Goal: Information Seeking & Learning: Find specific page/section

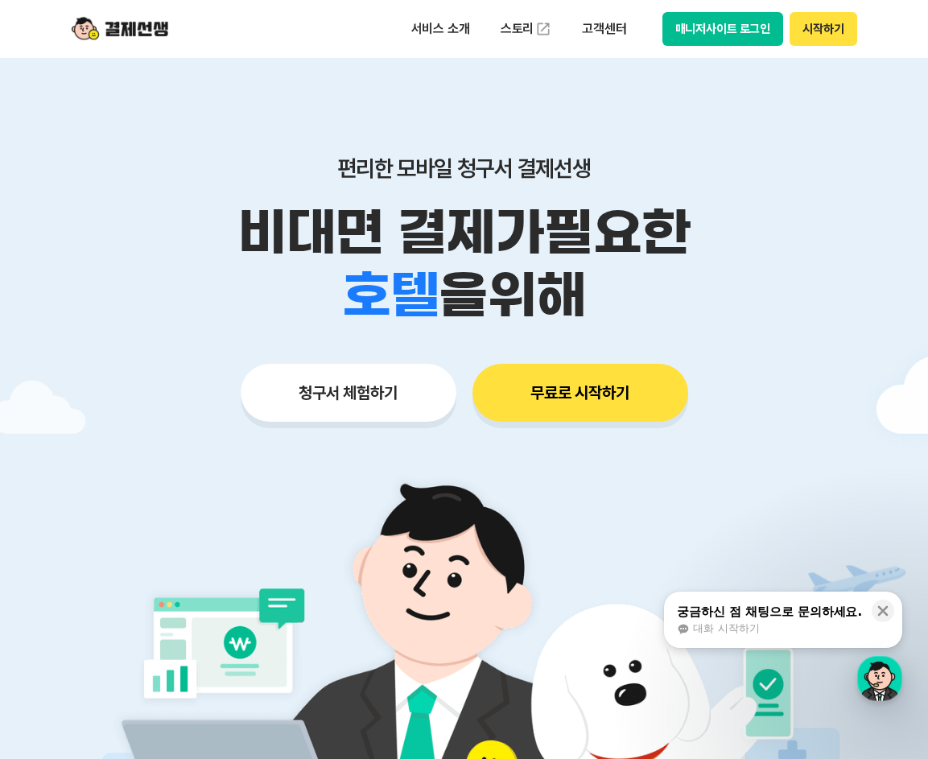
click at [732, 28] on button "매니저사이트 로그인" at bounding box center [724, 29] width 122 height 34
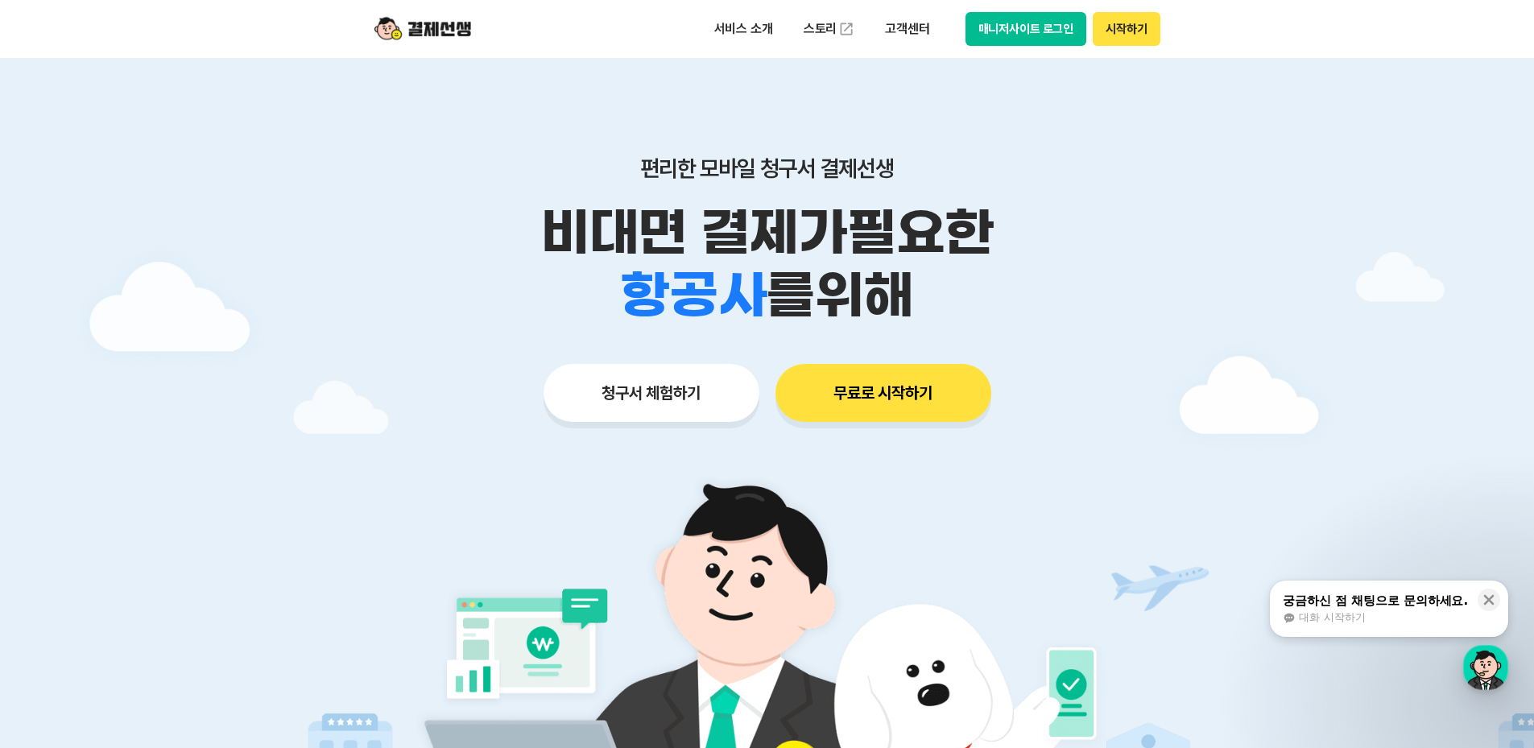
click at [928, 36] on button "매니저사이트 로그인" at bounding box center [1026, 29] width 122 height 34
click at [928, 32] on button "매니저사이트 로그인" at bounding box center [1026, 29] width 122 height 34
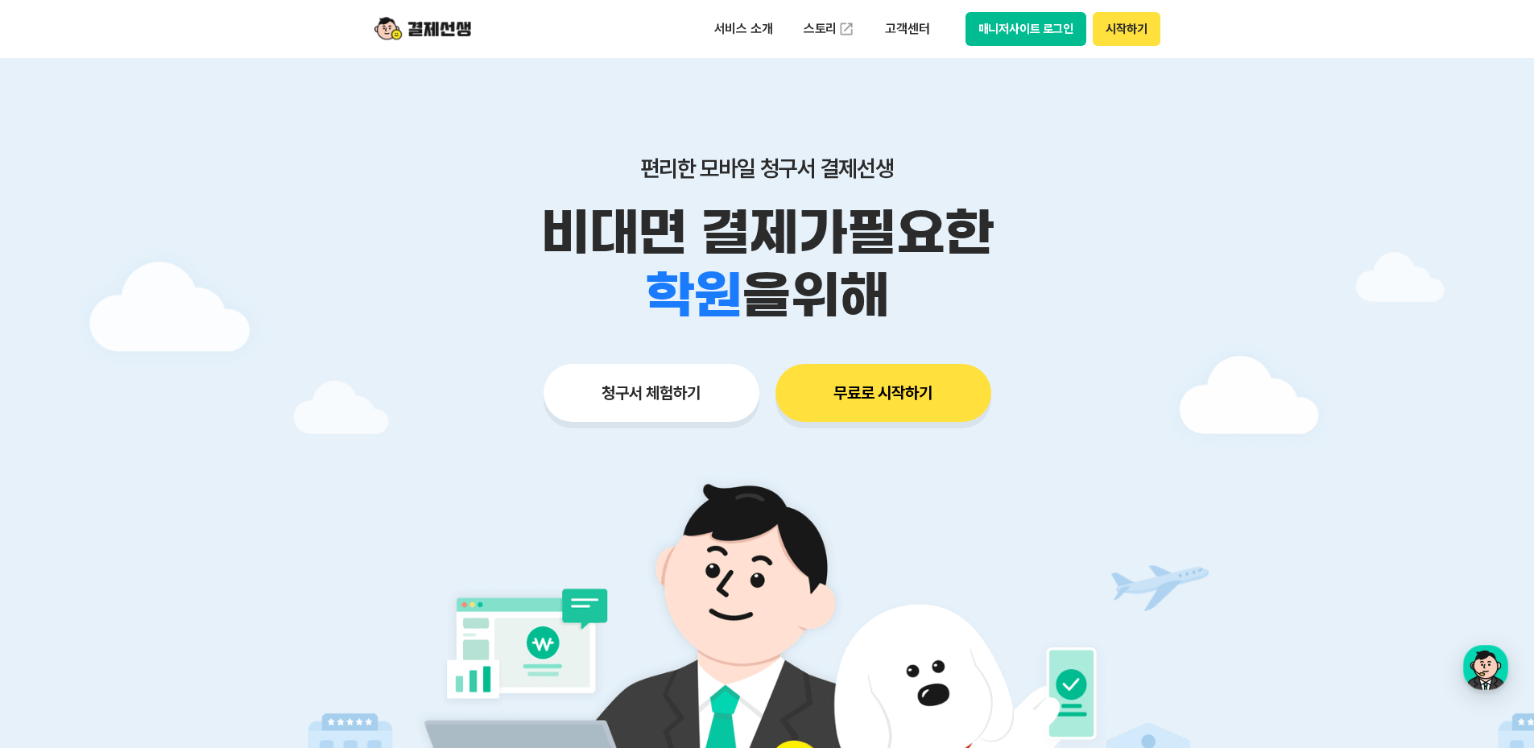
click at [1035, 35] on button "매니저사이트 로그인" at bounding box center [1026, 29] width 122 height 34
click at [995, 24] on button "매니저사이트 로그인" at bounding box center [1026, 29] width 122 height 34
click at [1023, 19] on button "매니저사이트 로그인" at bounding box center [1026, 29] width 122 height 34
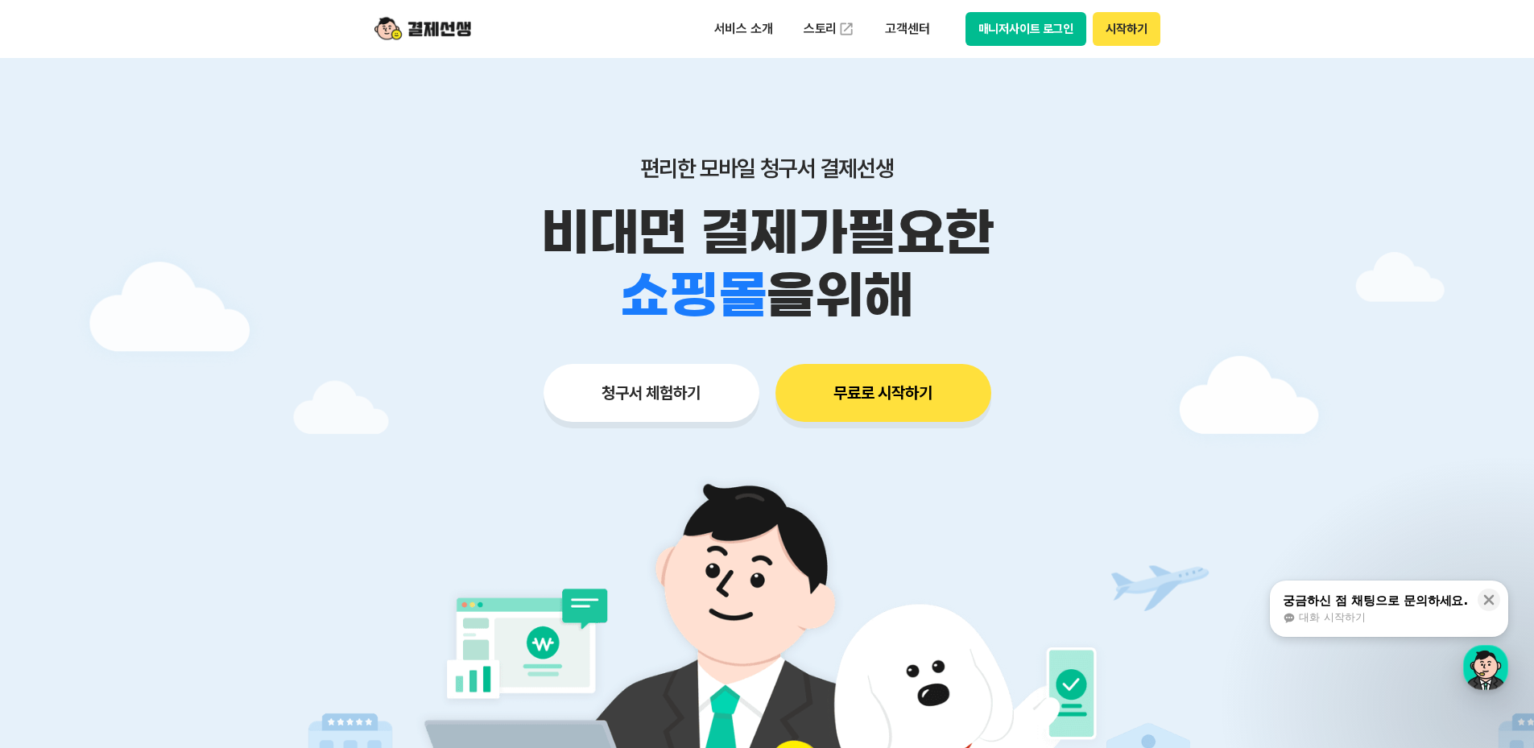
click at [1008, 28] on button "매니저사이트 로그인" at bounding box center [1026, 29] width 122 height 34
click at [1040, 31] on button "매니저사이트 로그인" at bounding box center [1026, 29] width 122 height 34
click at [358, 171] on p "편리한 모바일 청구서 결제선생" at bounding box center [767, 168] width 825 height 27
click at [1055, 25] on button "매니저사이트 로그인" at bounding box center [1026, 29] width 122 height 34
click at [1045, 45] on button "매니저사이트 로그인" at bounding box center [1026, 29] width 122 height 34
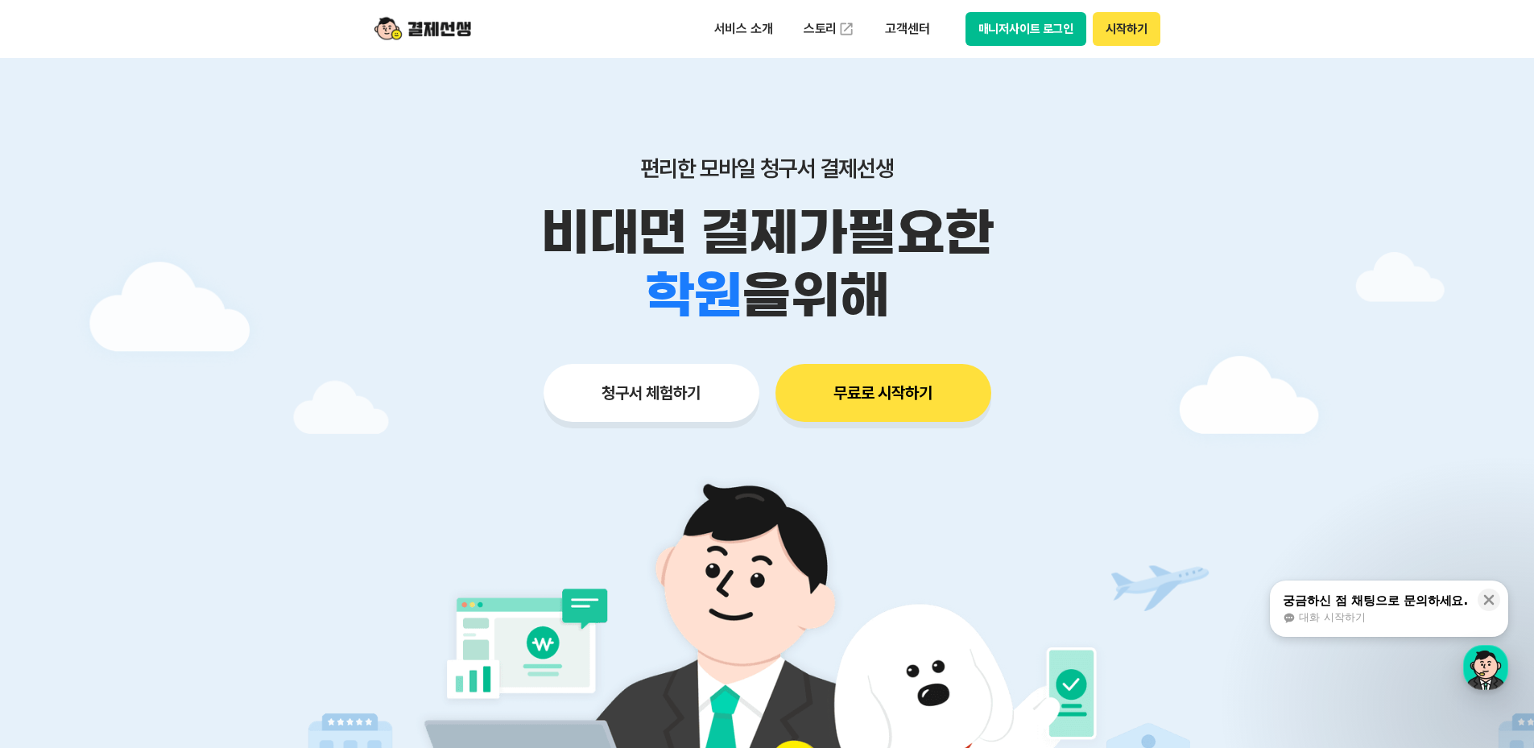
click at [1019, 22] on button "매니저사이트 로그인" at bounding box center [1026, 29] width 122 height 34
click at [918, 26] on p "고객센터" at bounding box center [907, 28] width 67 height 29
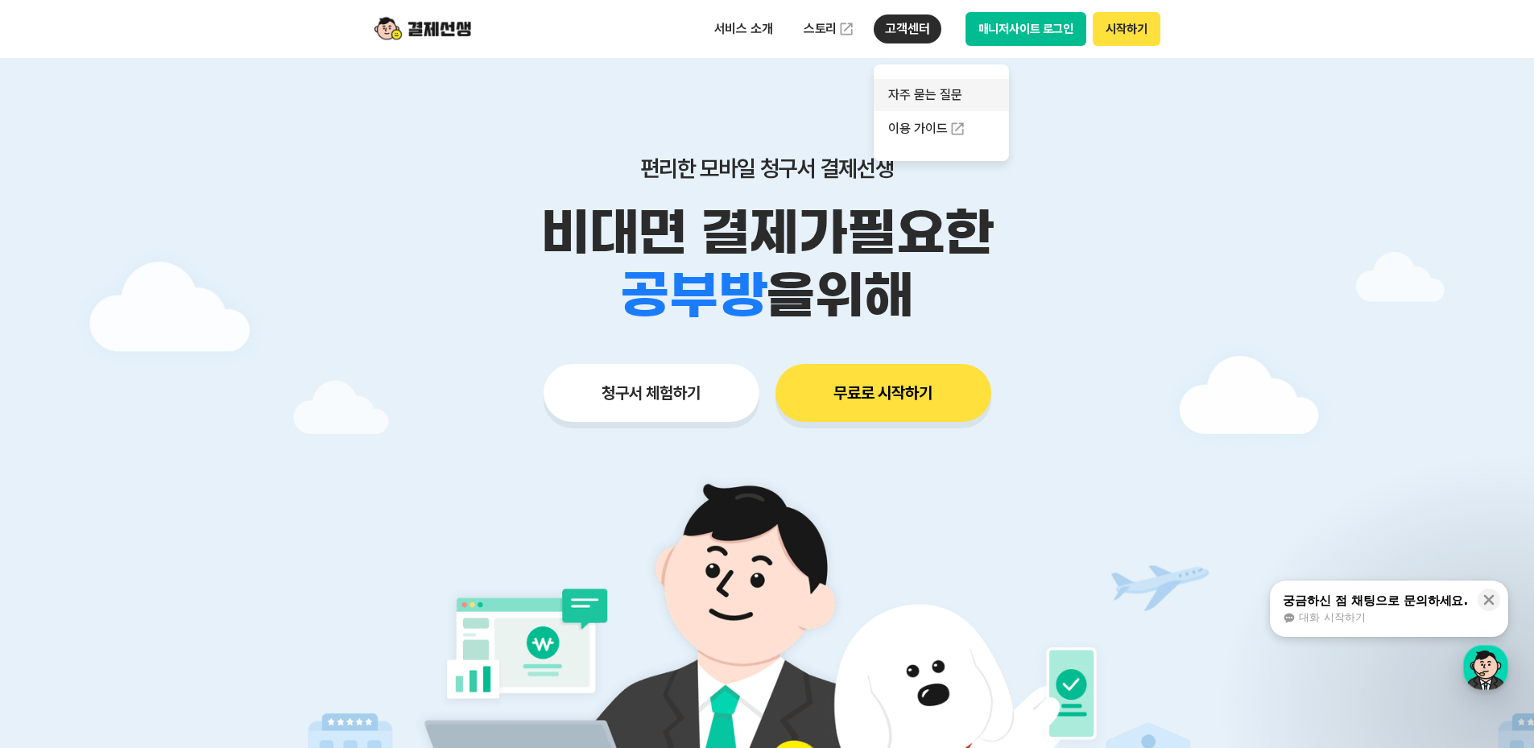
click at [931, 97] on link "자주 묻는 질문" at bounding box center [941, 95] width 135 height 32
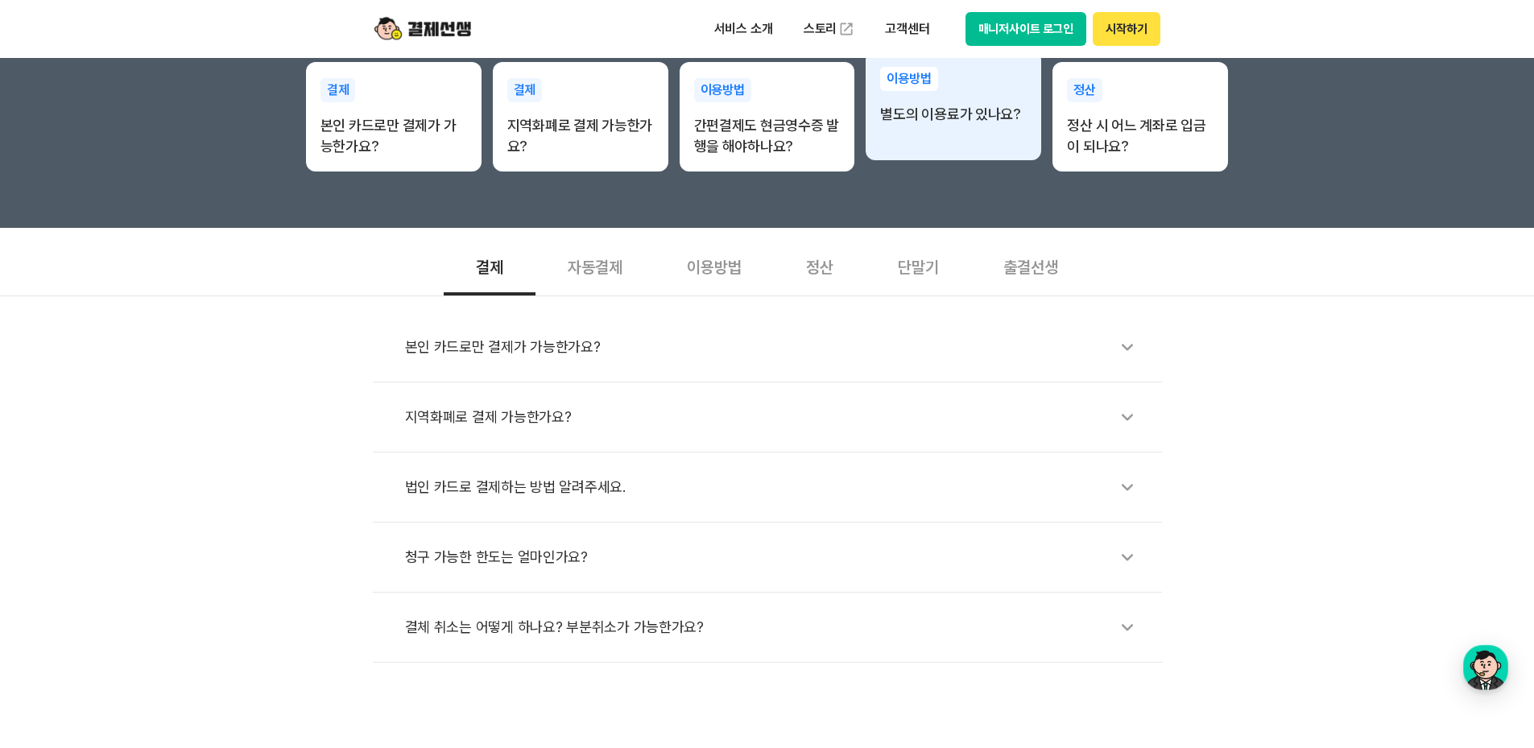
scroll to position [403, 0]
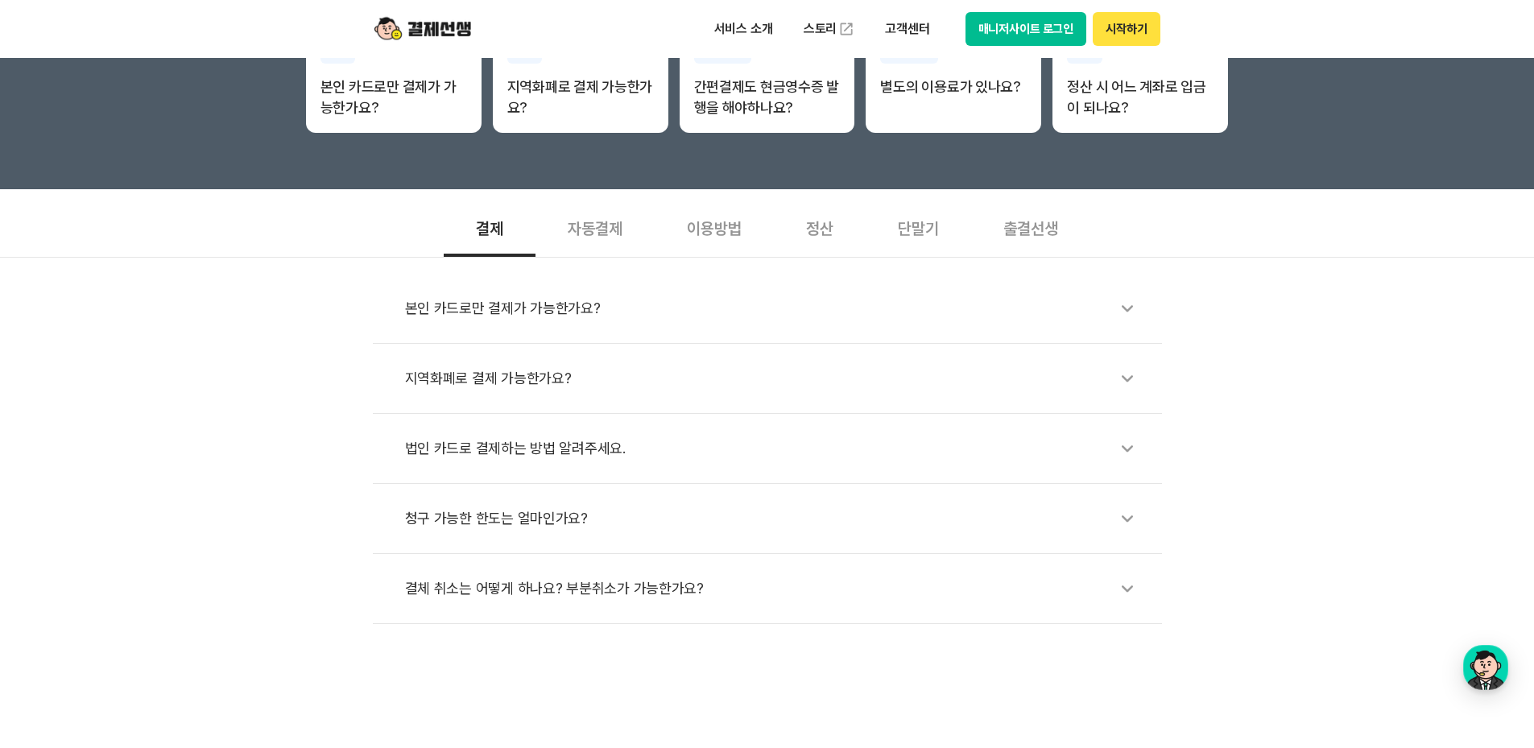
click at [656, 590] on div "결체 취소는 어떻게 하나요? 부분취소가 가능한가요?" at bounding box center [775, 588] width 741 height 37
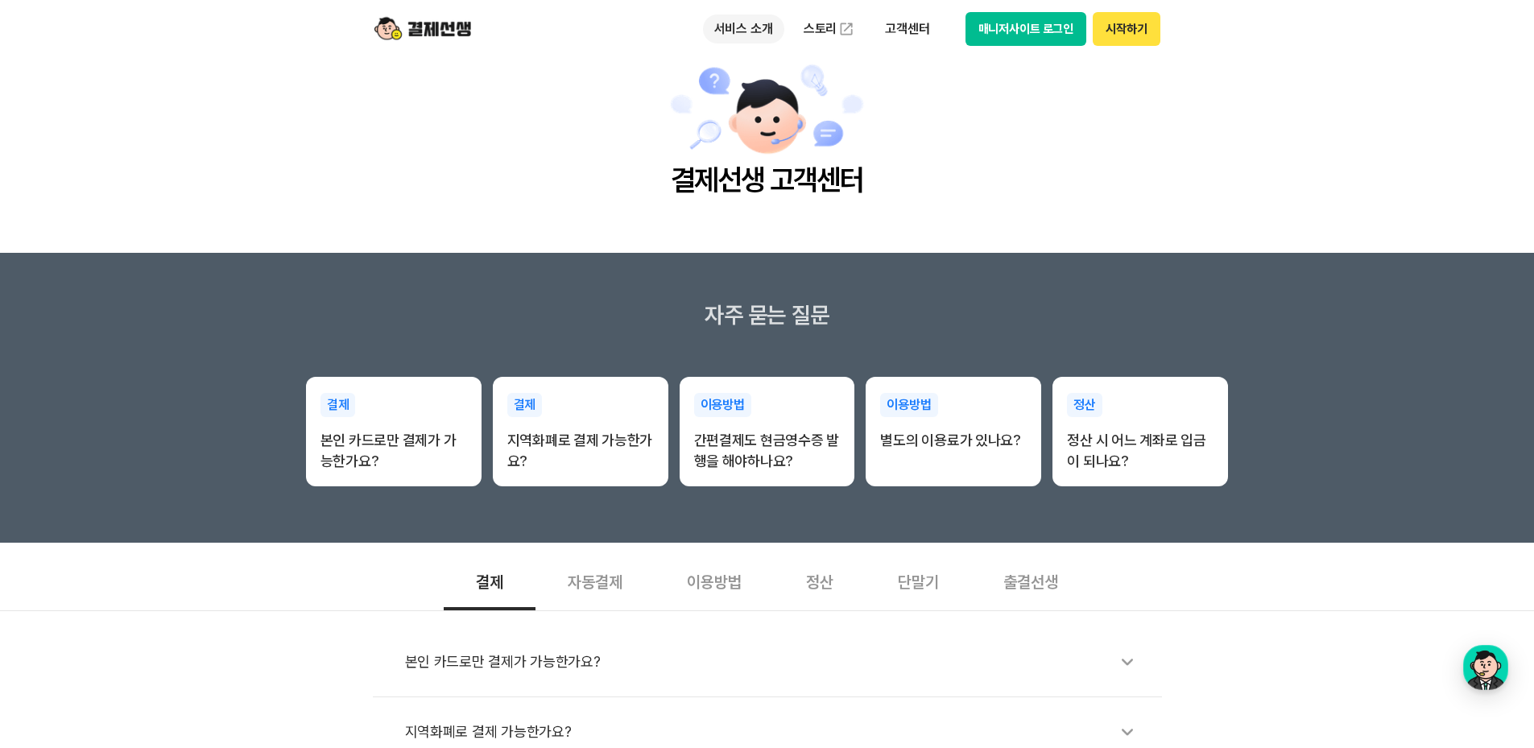
scroll to position [0, 0]
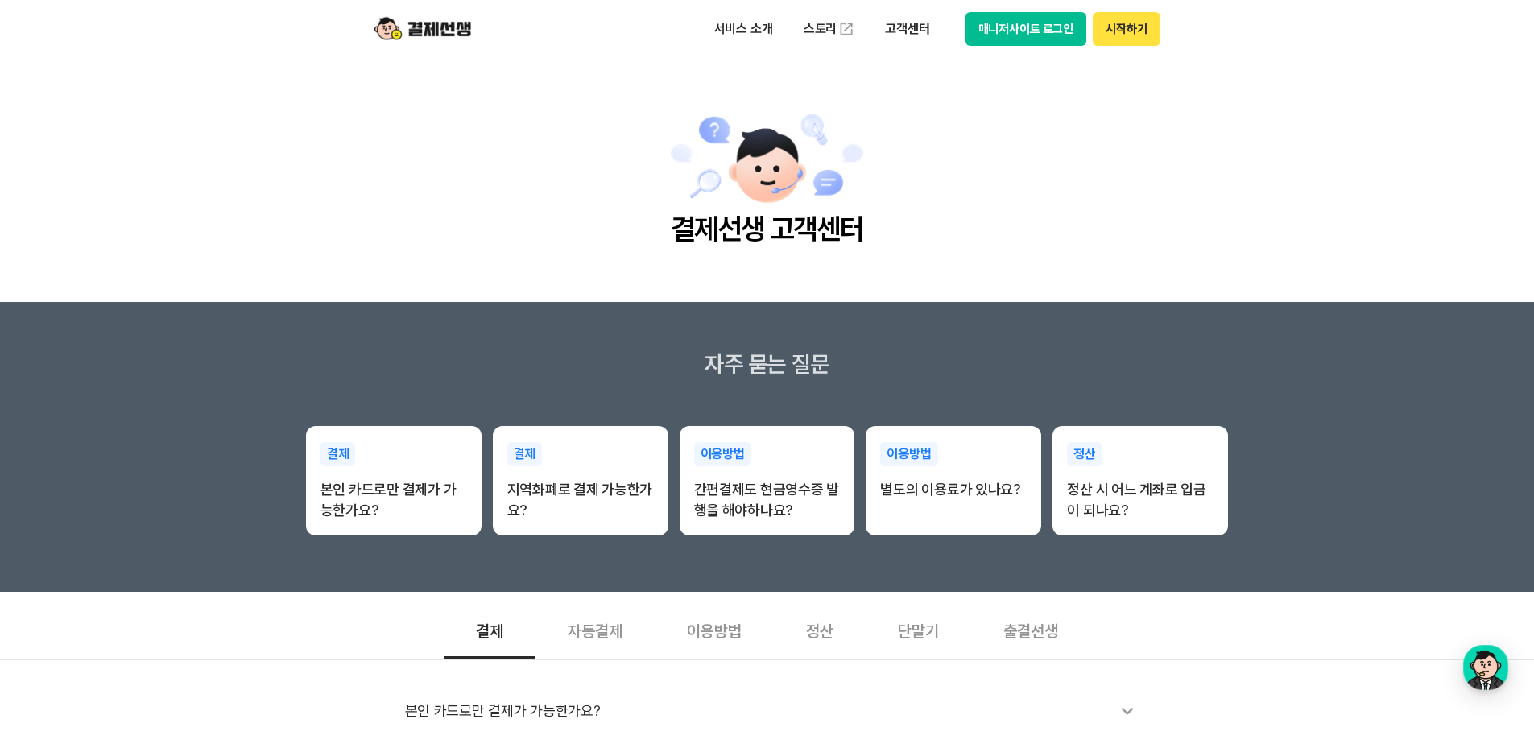
click at [1038, 35] on button "매니저사이트 로그인" at bounding box center [1026, 29] width 122 height 34
click at [482, 217] on main "결제선생 고객센터" at bounding box center [767, 180] width 1534 height 244
click at [446, 30] on img at bounding box center [422, 29] width 97 height 31
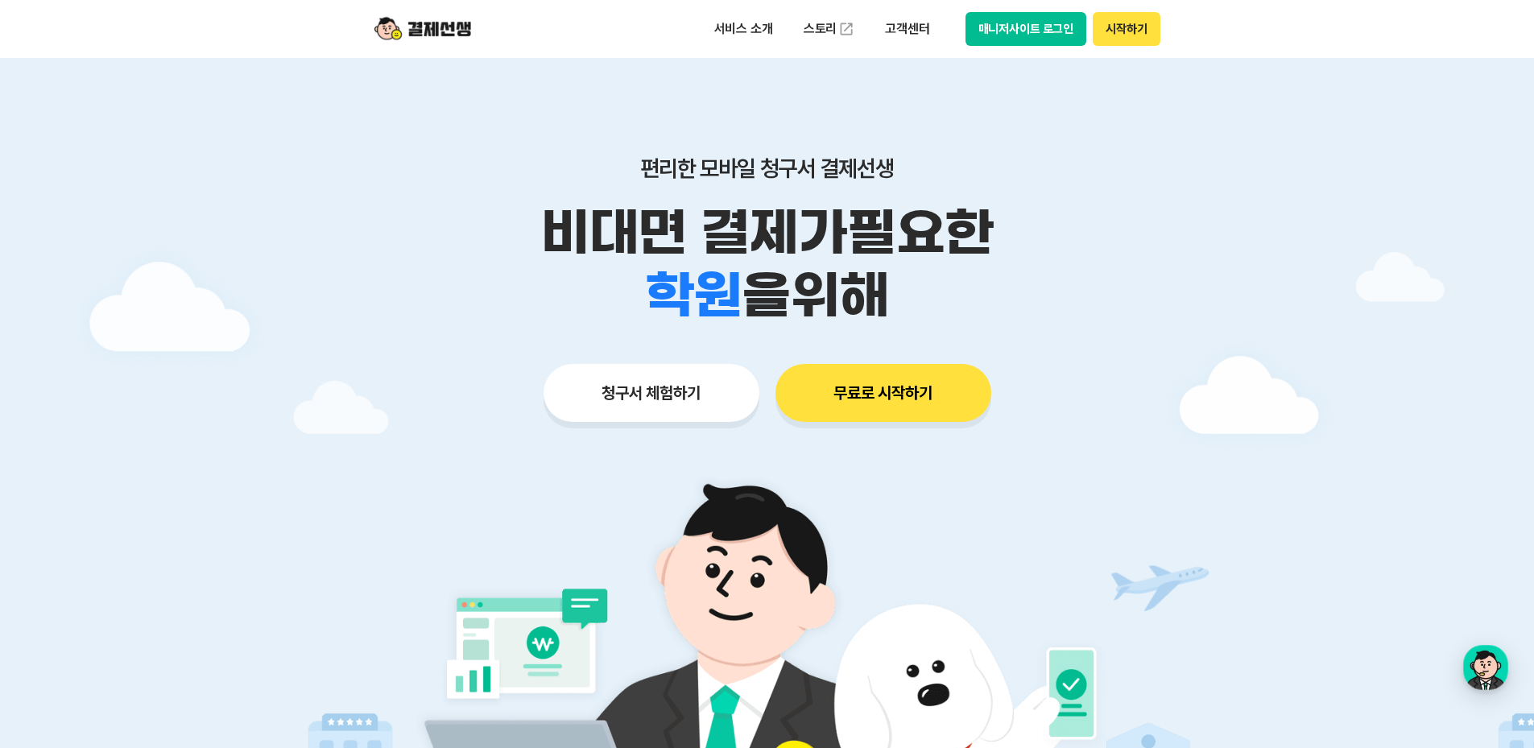
click at [1008, 31] on button "매니저사이트 로그인" at bounding box center [1026, 29] width 122 height 34
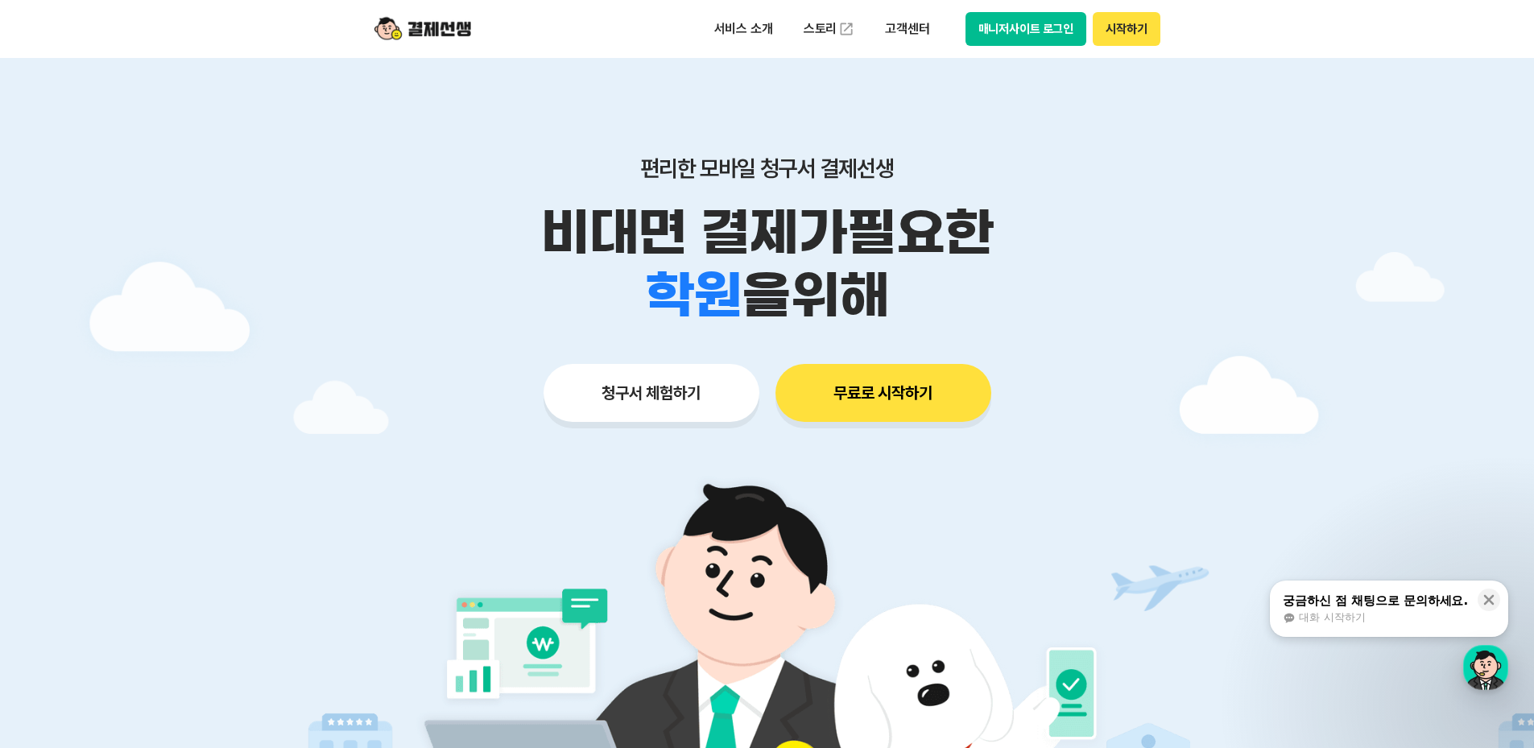
click at [995, 31] on button "매니저사이트 로그인" at bounding box center [1026, 29] width 122 height 34
click at [1022, 27] on button "매니저사이트 로그인" at bounding box center [1026, 29] width 122 height 34
click at [1022, 14] on button "매니저사이트 로그인" at bounding box center [1026, 29] width 122 height 34
